Goal: Information Seeking & Learning: Compare options

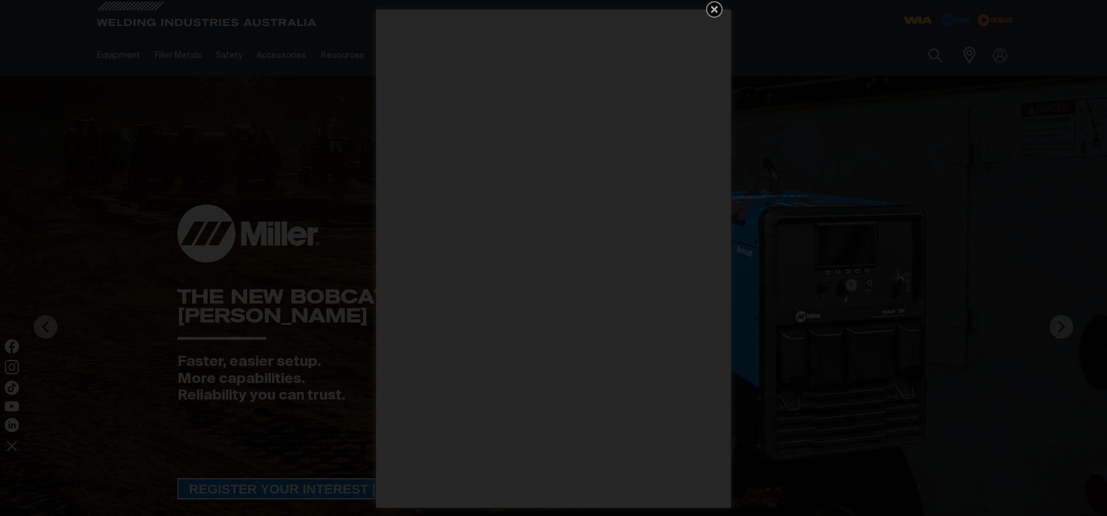
click at [132, 112] on div "Get 5 WIA Welding Guides Free!" at bounding box center [553, 258] width 1107 height 516
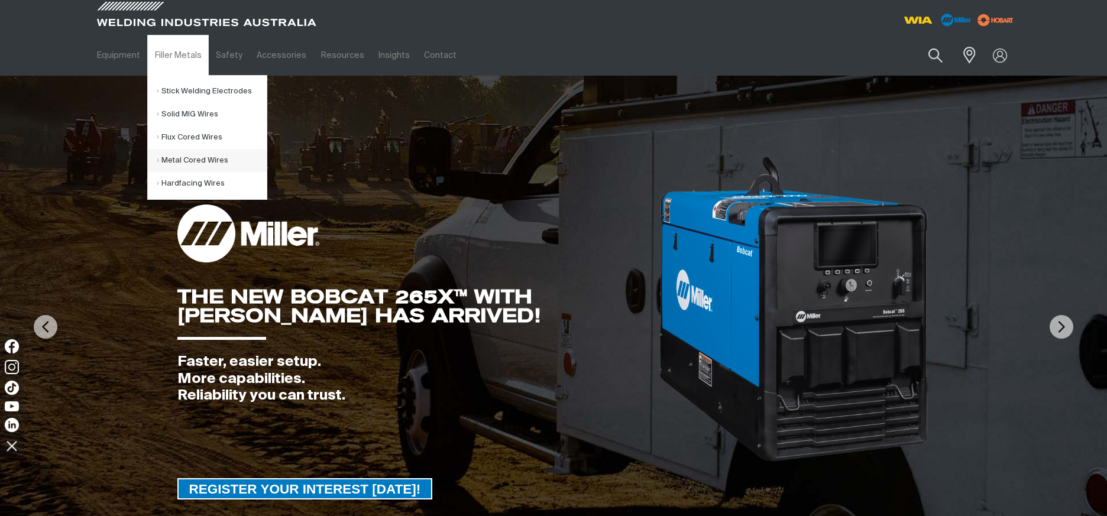
click at [182, 161] on link "Metal Cored Wires" at bounding box center [212, 160] width 110 height 23
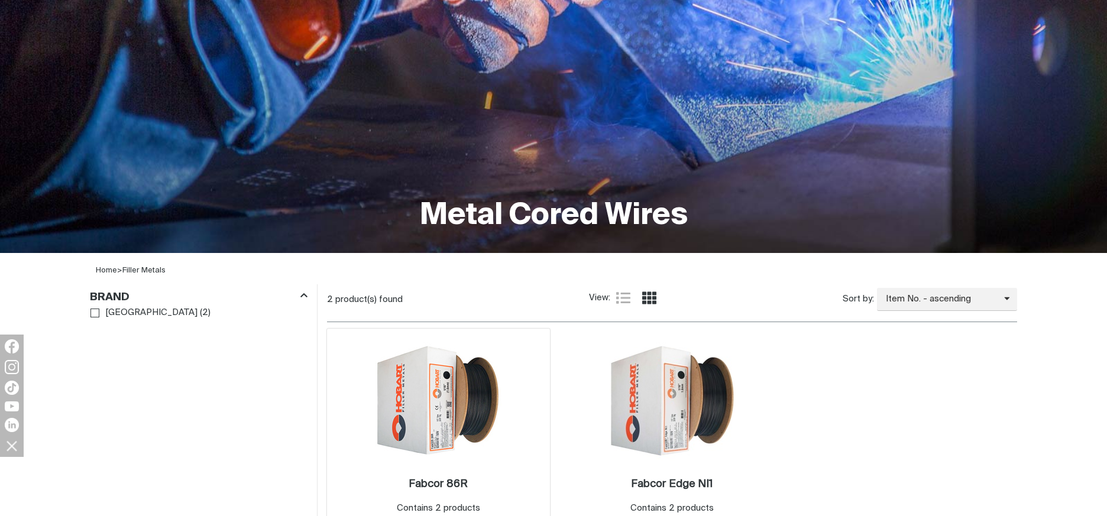
scroll to position [237, 0]
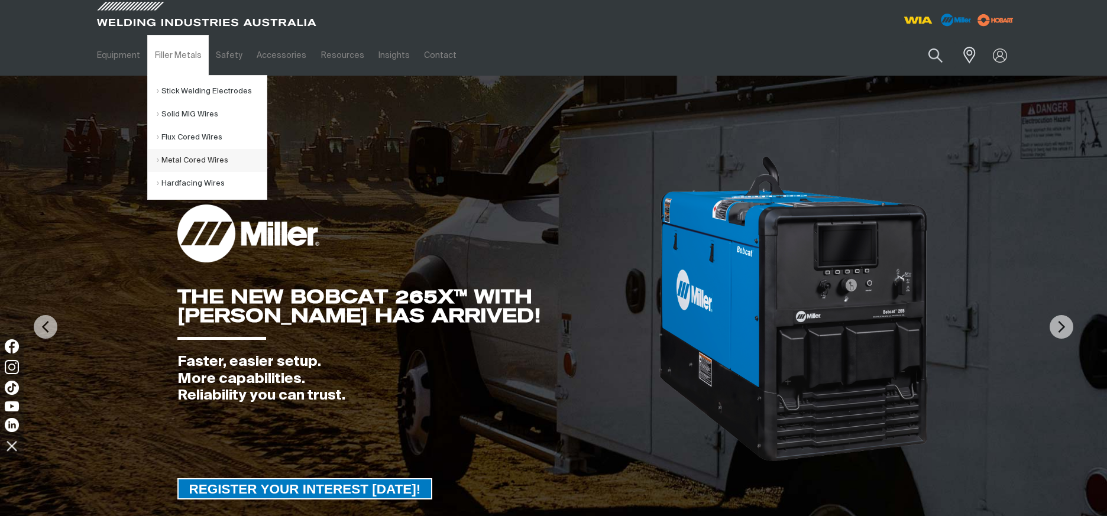
click at [201, 158] on link "Metal Cored Wires" at bounding box center [212, 160] width 110 height 23
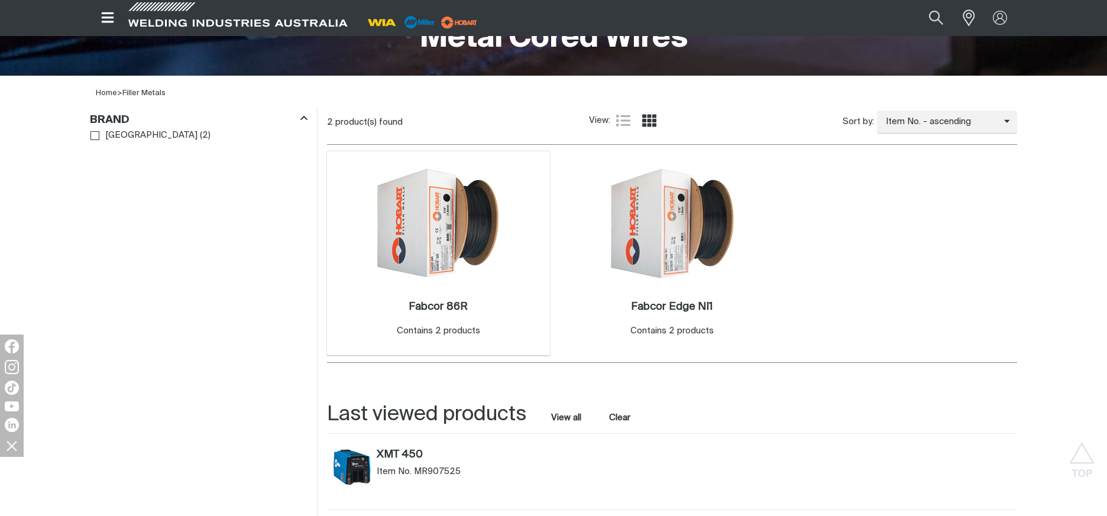
scroll to position [355, 0]
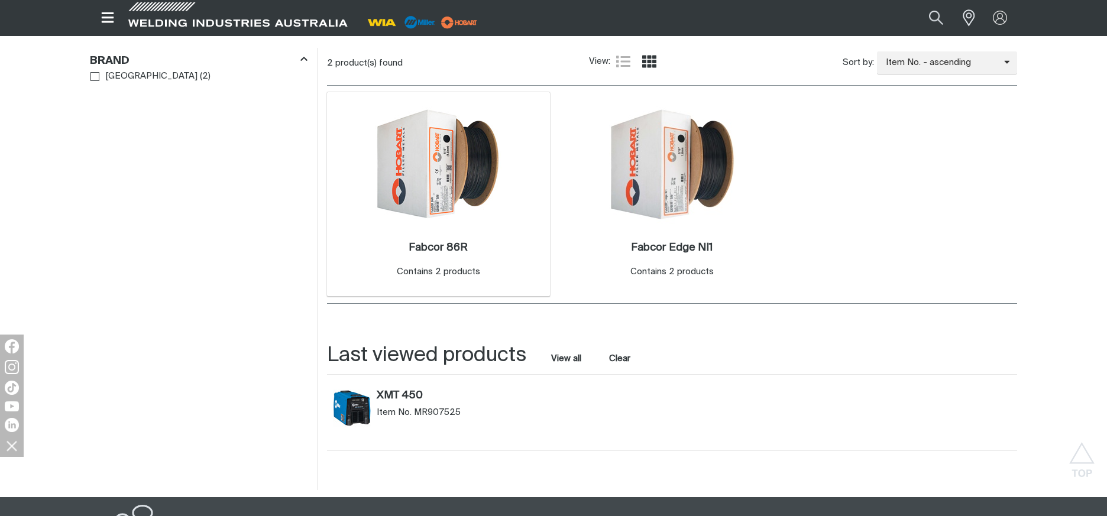
click at [446, 187] on img at bounding box center [438, 164] width 127 height 127
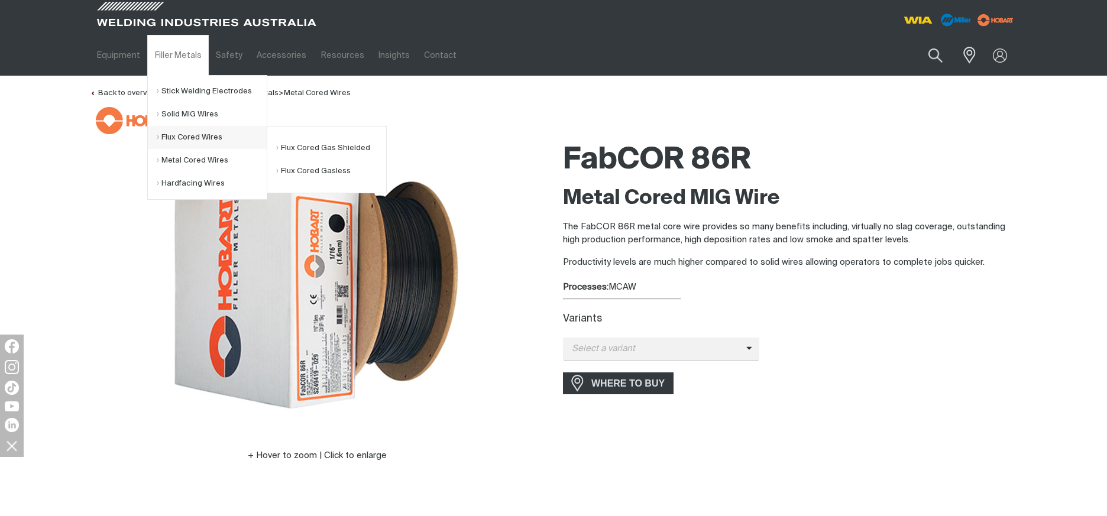
click at [201, 132] on link "Flux Cored Wires" at bounding box center [212, 137] width 110 height 23
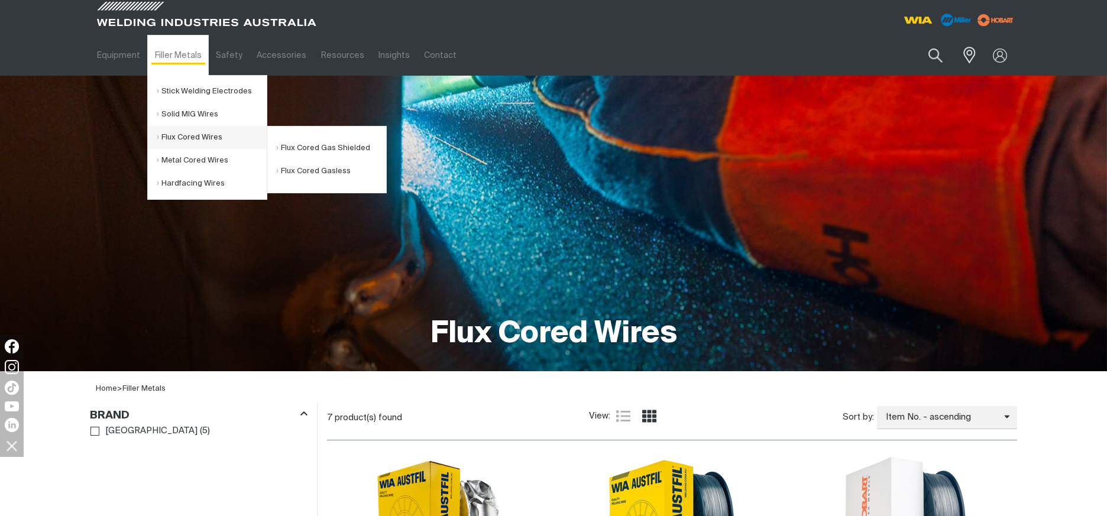
click at [206, 137] on link "Flux Cored Wires" at bounding box center [212, 137] width 110 height 23
